Goal: Information Seeking & Learning: Learn about a topic

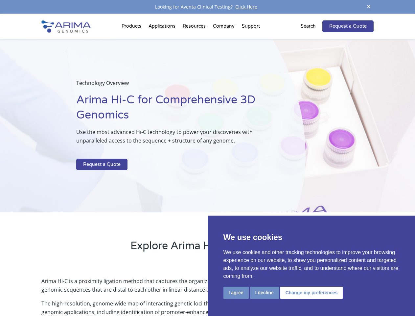
click at [207, 158] on p at bounding box center [174, 154] width 196 height 9
click at [236, 292] on button "I agree" at bounding box center [236, 292] width 25 height 12
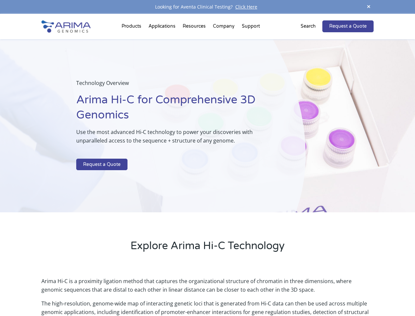
click at [264, 292] on p "Arima Hi-C is a proximity ligation method that captures the organizational stru…" at bounding box center [207, 288] width 332 height 22
click at [311, 292] on p "Arima Hi-C is a proximity ligation method that captures the organizational stru…" at bounding box center [207, 288] width 332 height 22
click at [369, 7] on span at bounding box center [369, 7] width 10 height 9
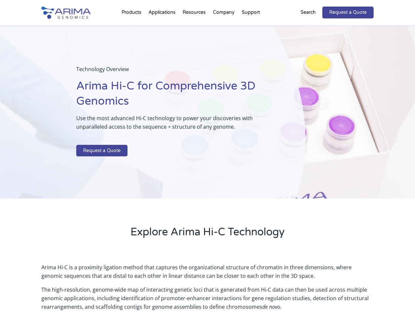
click at [207, 165] on div "Technology Overview Arima Hi-C for Comprehensive 3D Genomics Use the most advan…" at bounding box center [153, 111] width 306 height 173
click at [133, 28] on div "Technology Overview Arima Hi-C for Comprehensive 3D Genomics Use the most advan…" at bounding box center [153, 111] width 306 height 173
click at [195, 28] on div "Technology Overview Arima Hi-C for Comprehensive 3D Genomics Use the most advan…" at bounding box center [153, 111] width 306 height 173
click at [224, 28] on div "Technology Overview Arima Hi-C for Comprehensive 3D Genomics Use the most advan…" at bounding box center [153, 111] width 306 height 173
click at [251, 28] on div "Technology Overview Arima Hi-C for Comprehensive 3D Genomics Use the most advan…" at bounding box center [153, 111] width 306 height 173
